Goal: Answer question/provide support

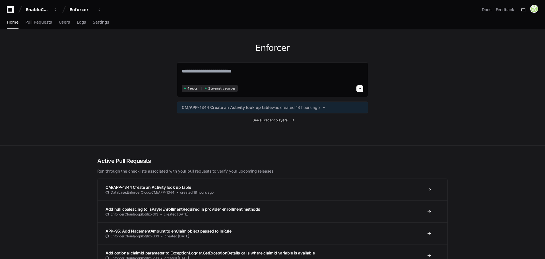
click at [254, 118] on span "See all recent players" at bounding box center [270, 120] width 35 height 5
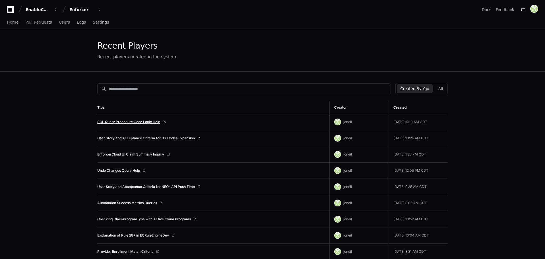
click at [138, 121] on link "SQL Query Procedure Code Logic Help" at bounding box center [128, 122] width 63 height 5
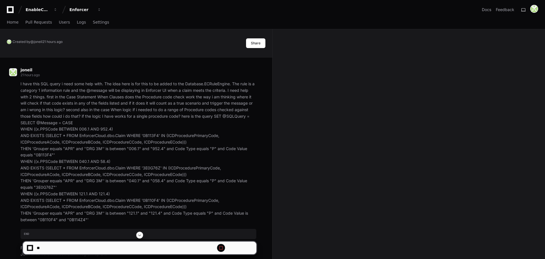
scroll to position [2653, 0]
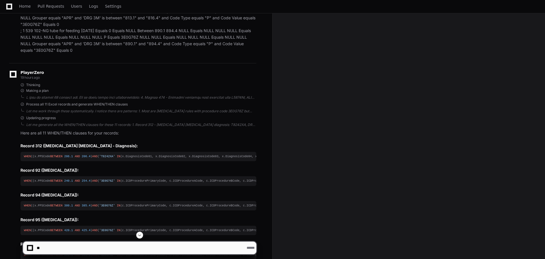
click at [140, 235] on span at bounding box center [140, 235] width 5 height 5
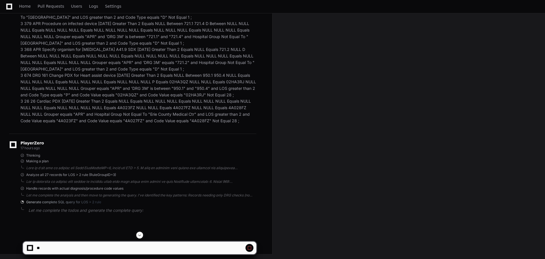
click at [139, 237] on span at bounding box center [140, 235] width 5 height 5
click at [138, 235] on button at bounding box center [139, 235] width 7 height 7
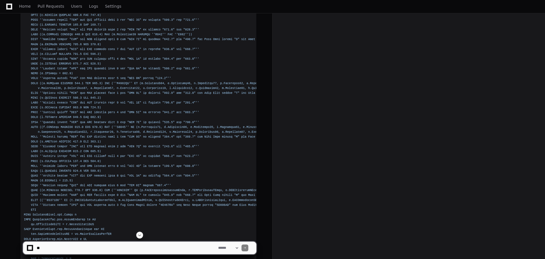
scroll to position [9826, 0]
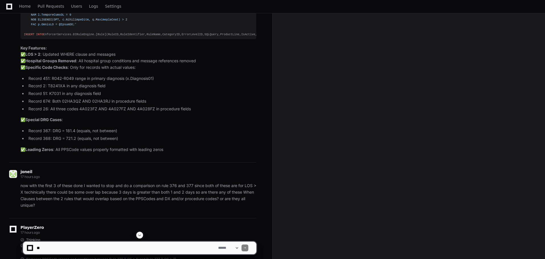
click at [137, 233] on button at bounding box center [139, 235] width 7 height 7
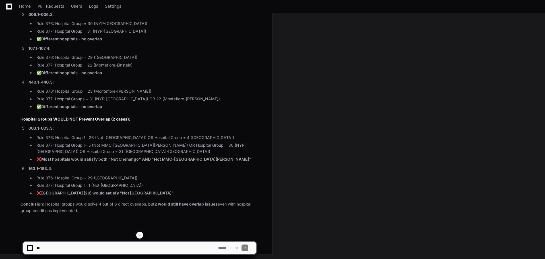
scroll to position [10944, 0]
